Goal: Task Accomplishment & Management: Manage account settings

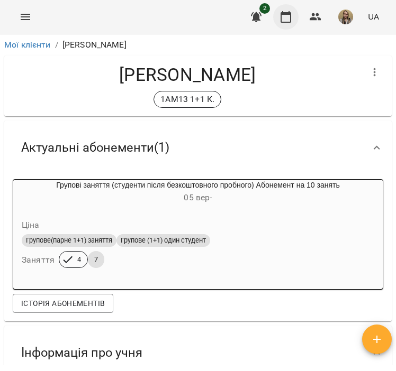
click at [287, 15] on icon "button" at bounding box center [285, 17] width 13 height 13
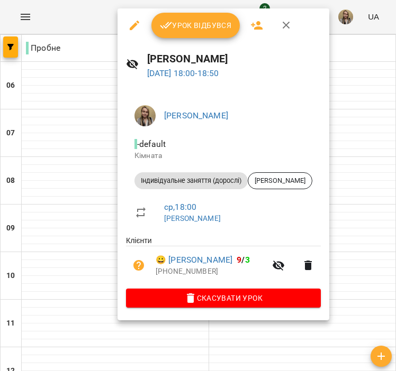
click at [207, 27] on span "Урок відбувся" at bounding box center [196, 25] width 72 height 13
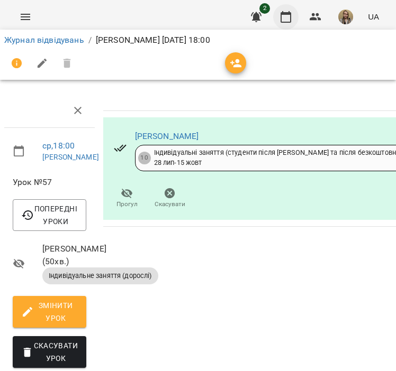
click at [286, 18] on icon "button" at bounding box center [285, 17] width 13 height 13
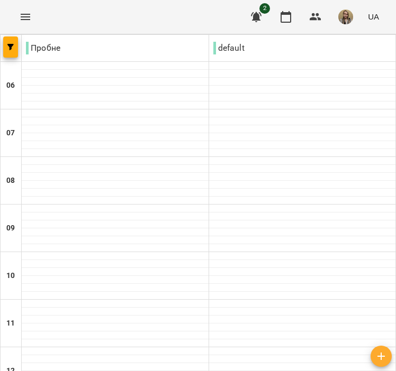
click at [287, 21] on icon "button" at bounding box center [285, 17] width 13 height 13
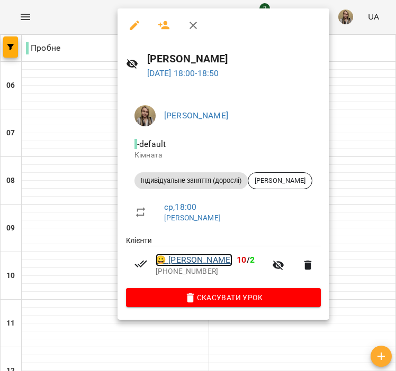
click at [232, 263] on link "😀 [PERSON_NAME]" at bounding box center [194, 260] width 77 height 13
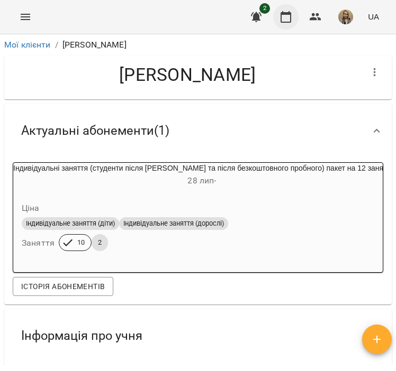
click at [286, 21] on icon "button" at bounding box center [285, 17] width 13 height 13
